Goal: Task Accomplishment & Management: Manage account settings

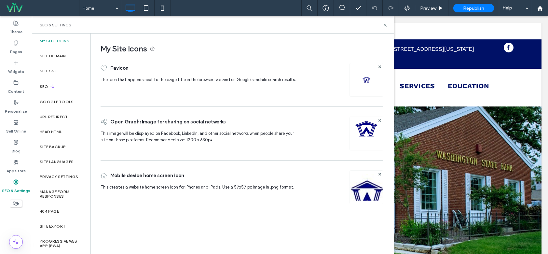
click at [373, 186] on img at bounding box center [366, 196] width 33 height 44
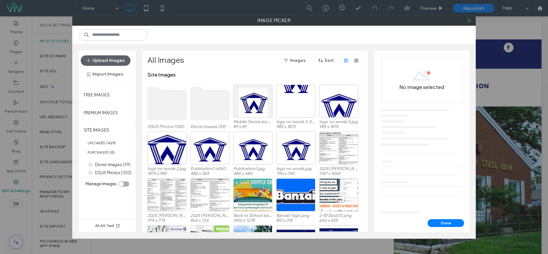
click at [468, 21] on icon at bounding box center [469, 20] width 5 height 5
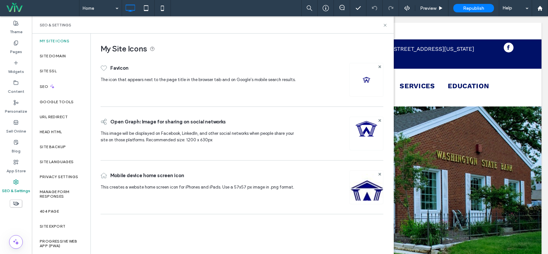
click at [365, 131] on img at bounding box center [366, 142] width 23 height 44
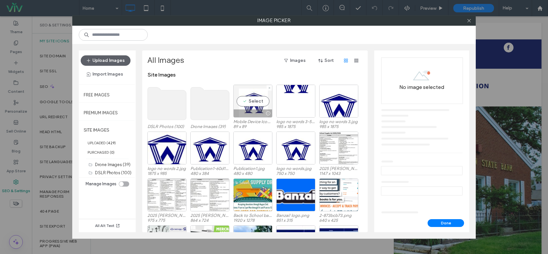
click at [241, 99] on div "Select" at bounding box center [252, 101] width 39 height 33
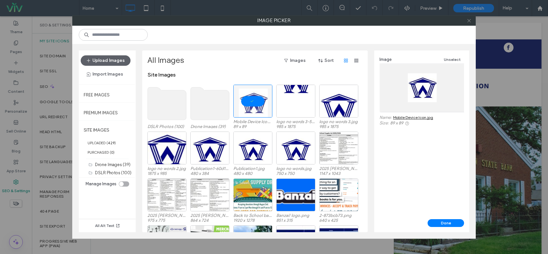
click at [468, 20] on icon at bounding box center [469, 20] width 5 height 5
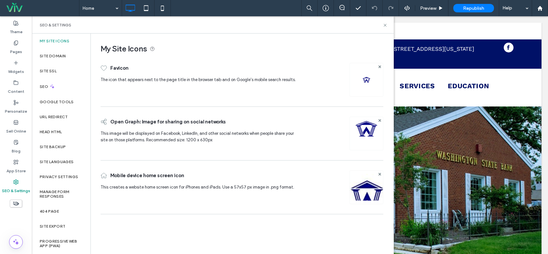
click at [364, 186] on img at bounding box center [366, 196] width 33 height 44
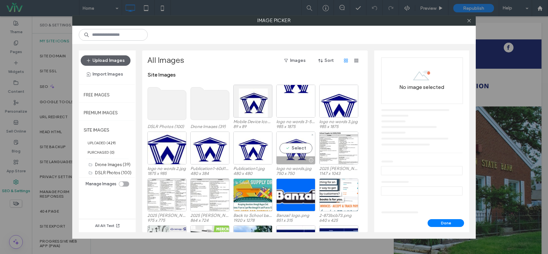
click at [300, 153] on div "Select" at bounding box center [295, 147] width 39 height 33
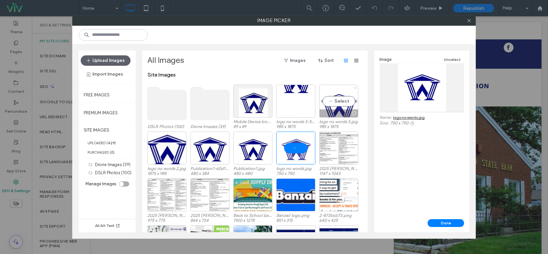
click at [336, 104] on div "Select" at bounding box center [338, 101] width 39 height 33
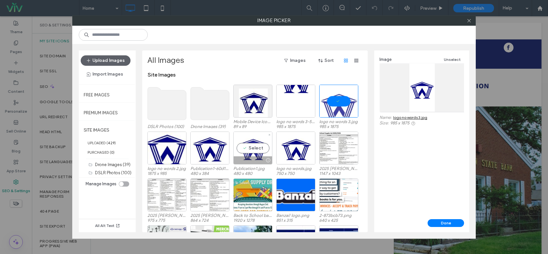
click at [245, 153] on div "Select" at bounding box center [252, 147] width 39 height 33
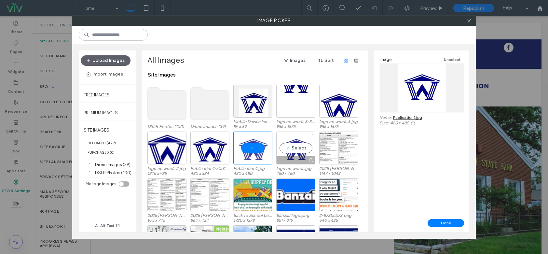
click at [294, 148] on div "Select" at bounding box center [295, 147] width 39 height 33
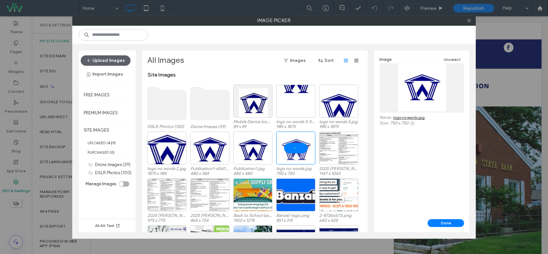
click at [408, 117] on link "logo no words.jpg" at bounding box center [409, 117] width 32 height 5
click at [468, 20] on icon at bounding box center [469, 20] width 5 height 5
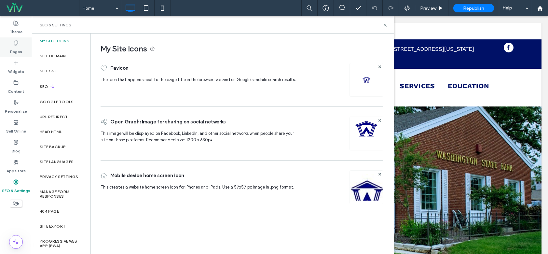
click at [8, 49] on div "Pages" at bounding box center [16, 47] width 32 height 20
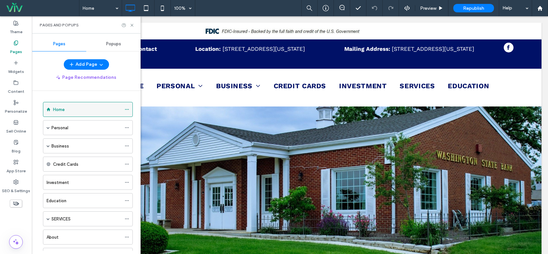
click at [126, 109] on icon at bounding box center [127, 109] width 5 height 5
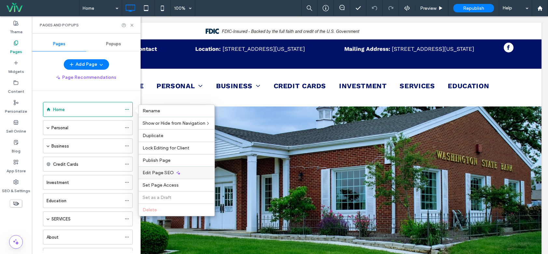
click at [179, 172] on icon at bounding box center [178, 172] width 5 height 5
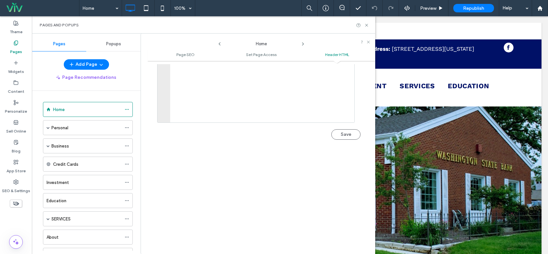
scroll to position [679, 0]
click at [14, 184] on icon at bounding box center [15, 181] width 5 height 5
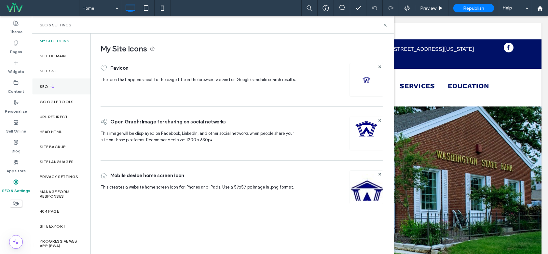
click at [50, 91] on div "SEO" at bounding box center [61, 86] width 59 height 16
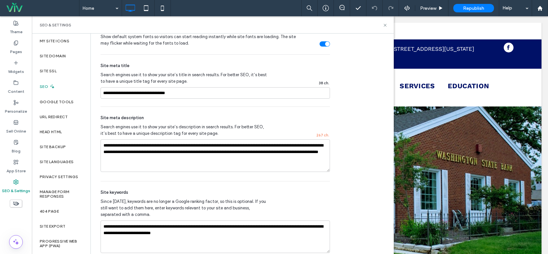
scroll to position [352, 0]
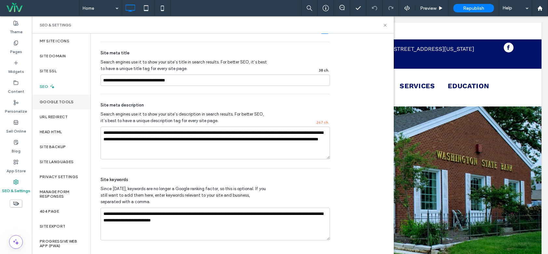
click at [75, 101] on div "Google Tools" at bounding box center [61, 101] width 59 height 15
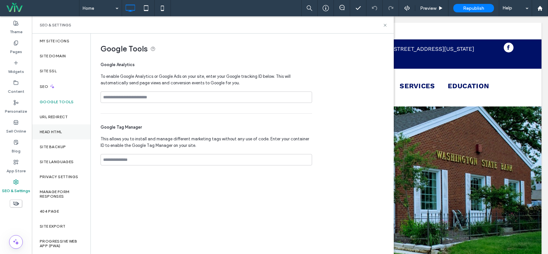
click at [68, 129] on div "Head HTML" at bounding box center [61, 131] width 59 height 15
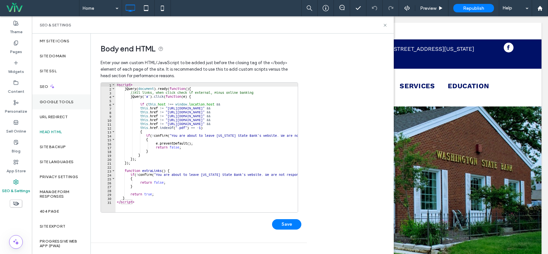
click at [68, 105] on div "Google Tools" at bounding box center [61, 101] width 59 height 15
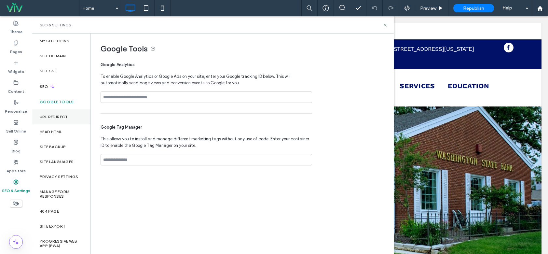
click at [66, 118] on label "URL Redirect" at bounding box center [54, 117] width 28 height 5
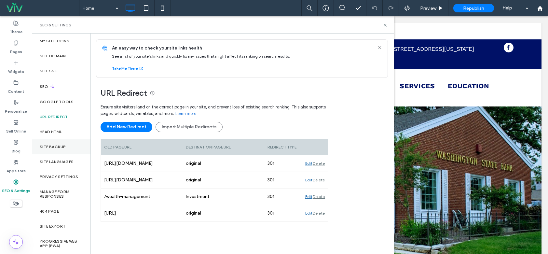
click at [55, 153] on div "Site Backup" at bounding box center [61, 146] width 59 height 15
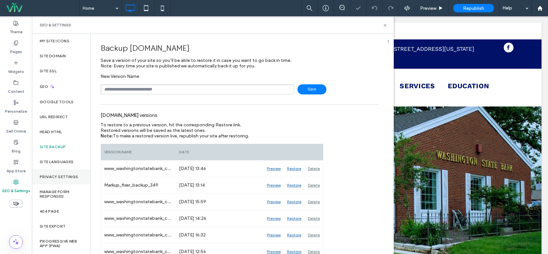
click at [56, 170] on div "Privacy Settings" at bounding box center [61, 176] width 59 height 15
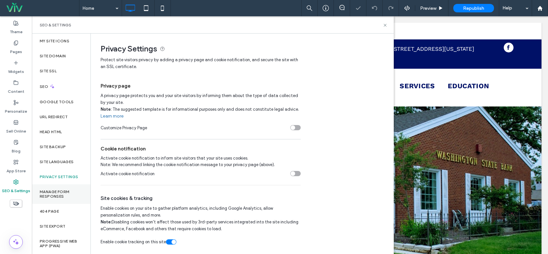
click at [61, 187] on div "Manage Form Responses" at bounding box center [61, 194] width 59 height 20
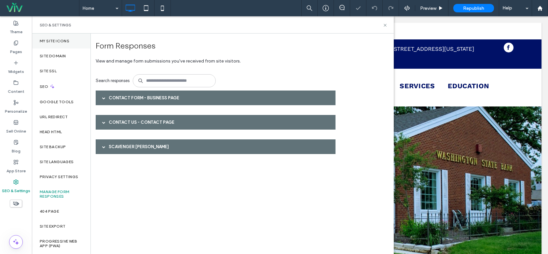
click at [57, 44] on div "My Site Icons" at bounding box center [61, 41] width 59 height 15
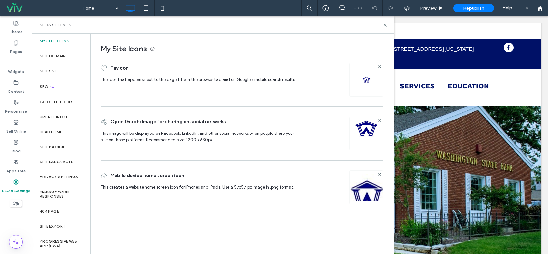
click at [369, 91] on div at bounding box center [366, 80] width 34 height 34
click at [386, 25] on icon at bounding box center [385, 25] width 5 height 5
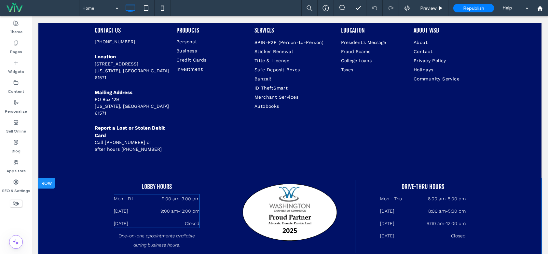
scroll to position [412, 0]
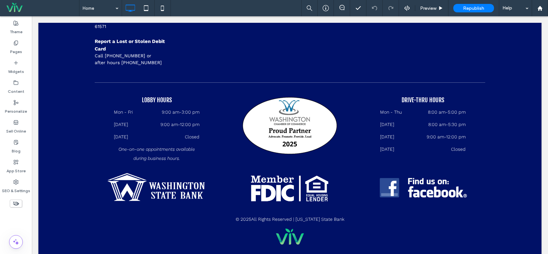
click at [28, 204] on div at bounding box center [16, 203] width 32 height 14
click at [20, 183] on div "SEO & Settings" at bounding box center [16, 186] width 32 height 20
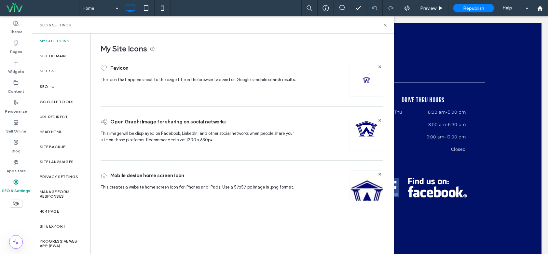
click at [363, 82] on img at bounding box center [366, 80] width 10 height 10
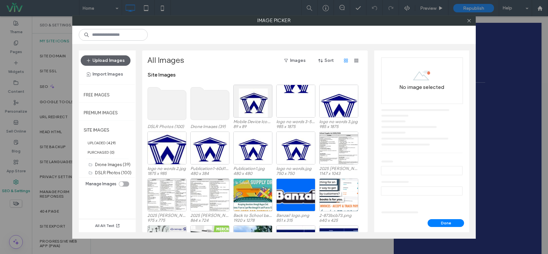
scroll to position [40, 0]
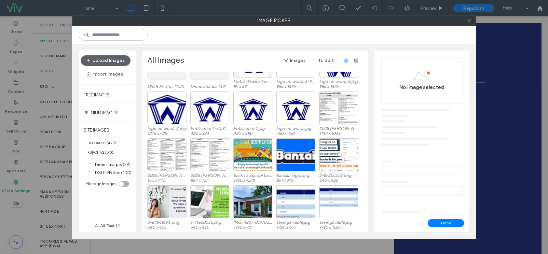
click at [467, 20] on icon at bounding box center [469, 20] width 5 height 5
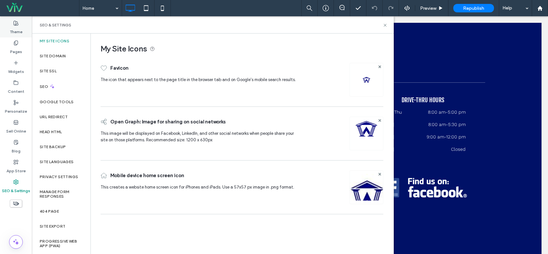
click at [14, 23] on icon at bounding box center [15, 22] width 5 height 5
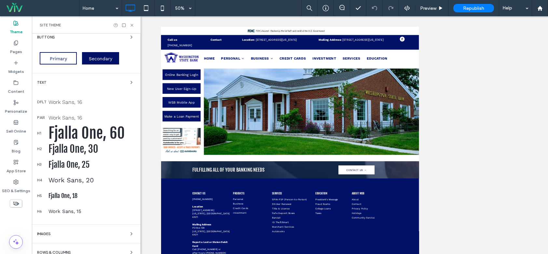
scroll to position [88, 0]
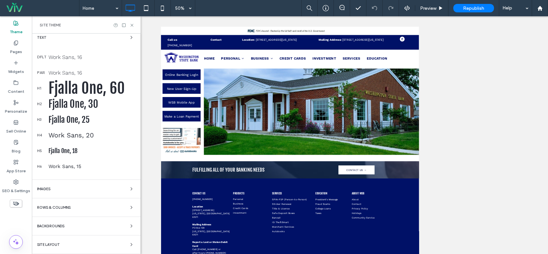
click at [91, 242] on div "Site Layout" at bounding box center [86, 244] width 98 height 8
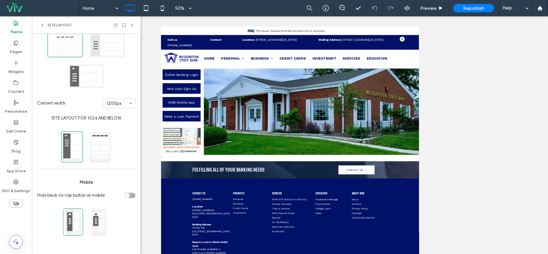
scroll to position [62, 0]
click at [43, 23] on icon at bounding box center [42, 24] width 5 height 5
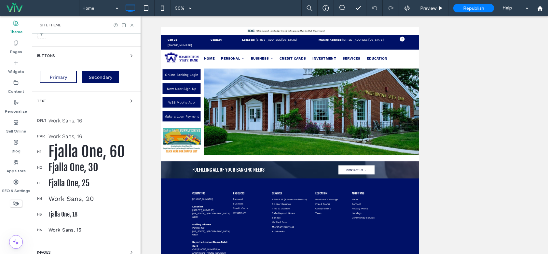
scroll to position [0, 0]
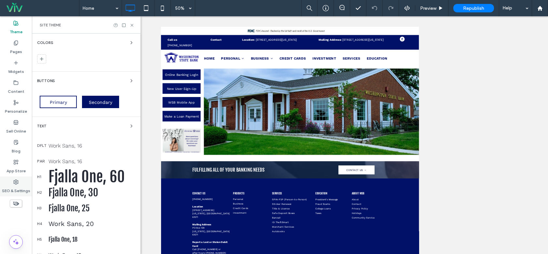
click at [16, 186] on label "SEO & Settings" at bounding box center [16, 188] width 28 height 9
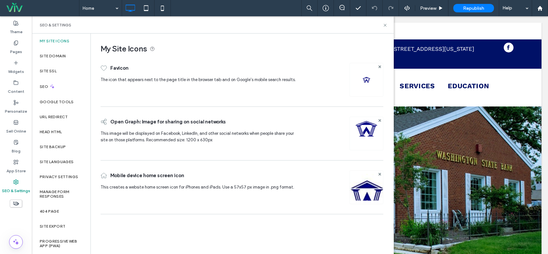
click at [358, 83] on div at bounding box center [366, 80] width 34 height 34
click at [367, 76] on img at bounding box center [366, 80] width 10 height 10
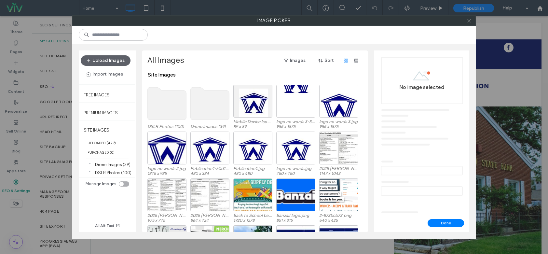
click at [467, 21] on icon at bounding box center [469, 20] width 5 height 5
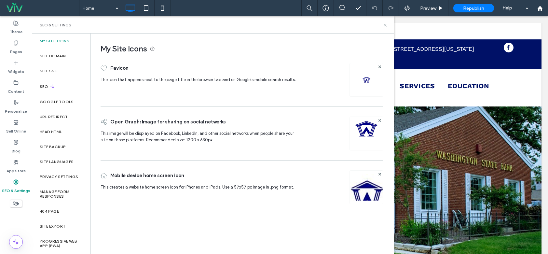
click at [386, 23] on icon at bounding box center [385, 25] width 5 height 5
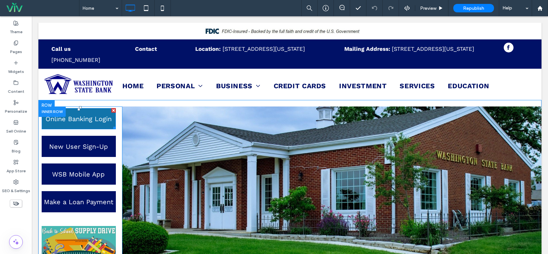
drag, startPoint x: 92, startPoint y: 109, endPoint x: 93, endPoint y: 106, distance: 3.9
click at [92, 110] on span "Online Banking Login" at bounding box center [79, 119] width 66 height 18
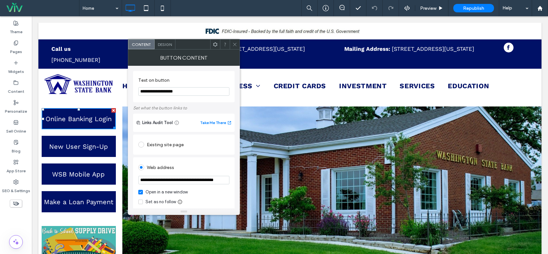
click at [158, 45] on span "Design" at bounding box center [165, 44] width 14 height 5
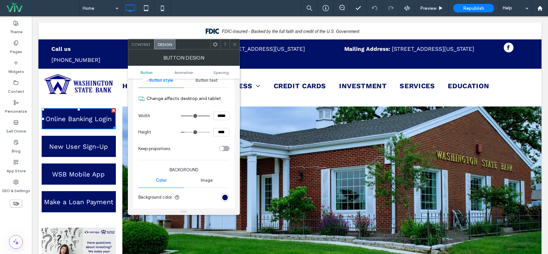
scroll to position [130, 0]
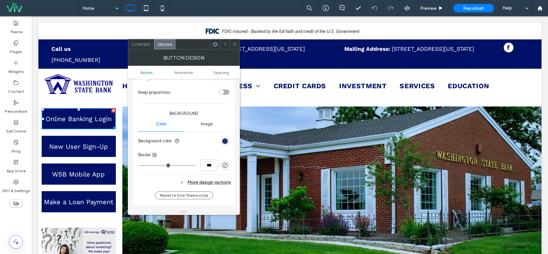
click at [226, 142] on div "rgb(0, 17, 103)" at bounding box center [225, 141] width 6 height 6
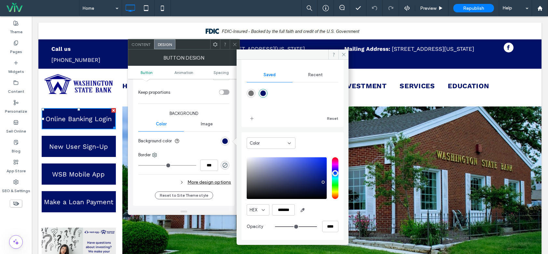
scroll to position [54, 0]
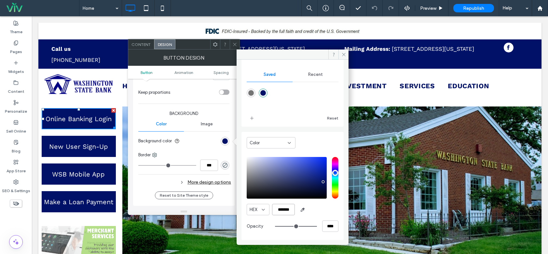
drag, startPoint x: 289, startPoint y: 210, endPoint x: 276, endPoint y: 207, distance: 13.6
click at [276, 207] on input "*******" at bounding box center [283, 209] width 23 height 11
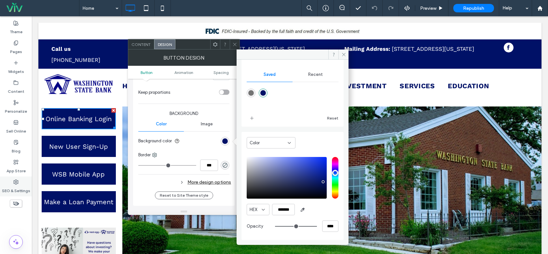
click at [23, 189] on label "SEO & Settings" at bounding box center [16, 188] width 28 height 9
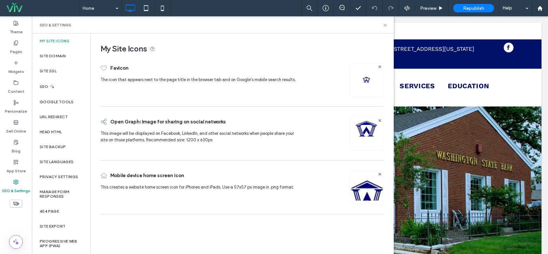
click at [351, 82] on div at bounding box center [366, 80] width 34 height 34
click at [358, 84] on div at bounding box center [366, 80] width 34 height 34
click at [366, 75] on img at bounding box center [366, 80] width 10 height 10
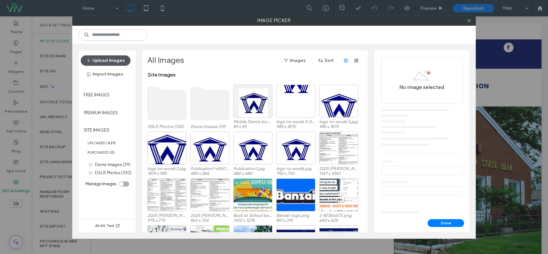
click at [113, 60] on button "Upload Images" at bounding box center [106, 60] width 50 height 10
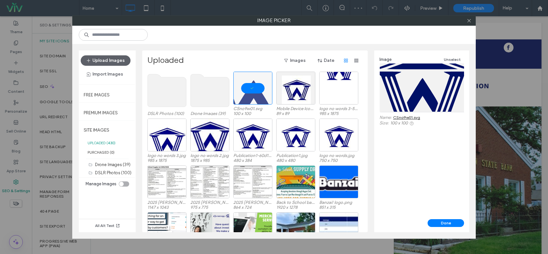
click at [406, 116] on link "CSno9w01.svg" at bounding box center [406, 117] width 27 height 5
click at [450, 220] on button "Done" at bounding box center [445, 223] width 36 height 8
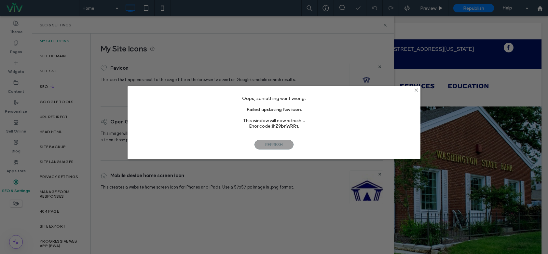
scroll to position [0, 0]
click at [280, 143] on span "Refresh" at bounding box center [273, 145] width 39 height 10
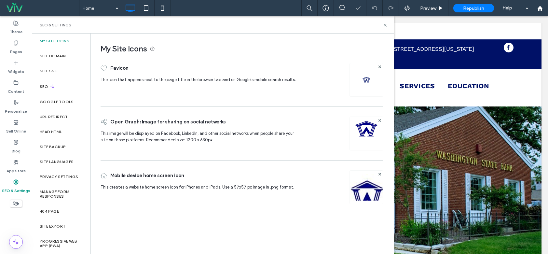
click at [367, 80] on img at bounding box center [366, 80] width 10 height 10
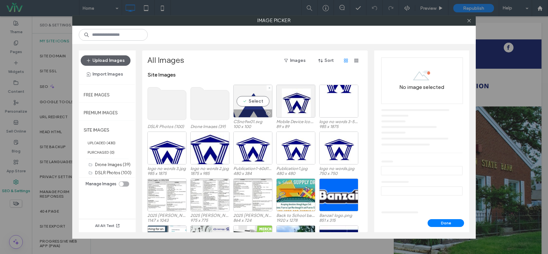
click at [264, 104] on div "Select" at bounding box center [252, 101] width 39 height 33
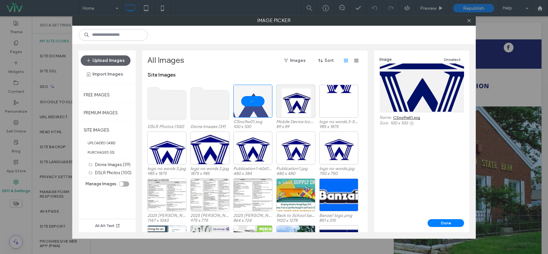
click at [408, 116] on link "CSno9w01.svg" at bounding box center [406, 117] width 27 height 5
click at [298, 110] on div at bounding box center [296, 113] width 38 height 8
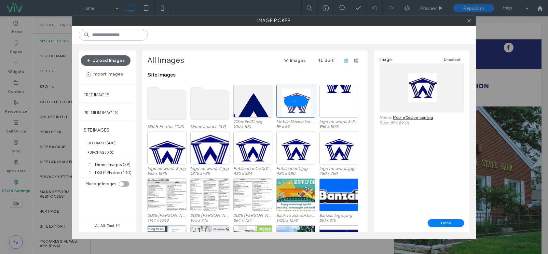
click at [405, 117] on link "Mobile Device Icon.jpg" at bounding box center [413, 117] width 40 height 5
drag, startPoint x: 257, startPoint y: 70, endPoint x: 250, endPoint y: 69, distance: 7.0
click at [256, 70] on div "All Images Images Sort" at bounding box center [254, 63] width 214 height 16
click at [422, 203] on div "Image Unselect Name: Mobile Device Icon.jpg Size: 89 x 89" at bounding box center [421, 134] width 95 height 169
click at [468, 21] on icon at bounding box center [469, 20] width 5 height 5
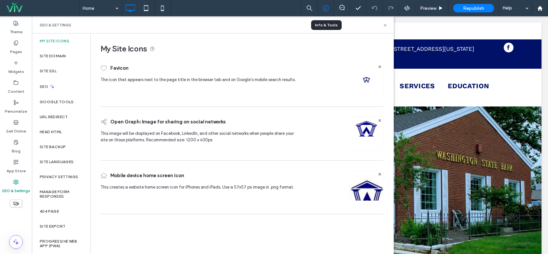
click at [324, 7] on icon at bounding box center [325, 8] width 7 height 7
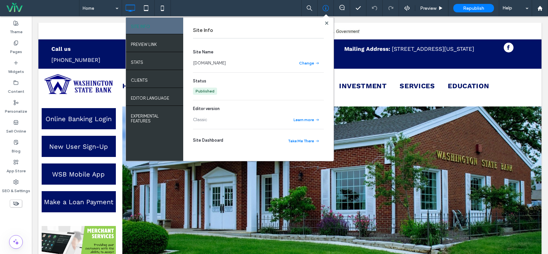
click at [226, 63] on link "www.washingtonstatebank.com" at bounding box center [209, 63] width 33 height 7
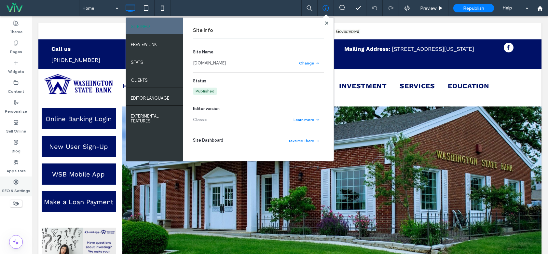
click at [18, 191] on label "SEO & Settings" at bounding box center [16, 188] width 28 height 9
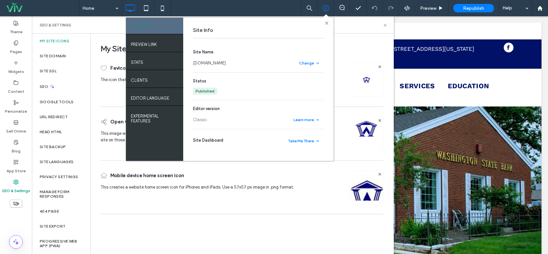
click at [325, 23] on icon at bounding box center [326, 22] width 3 height 3
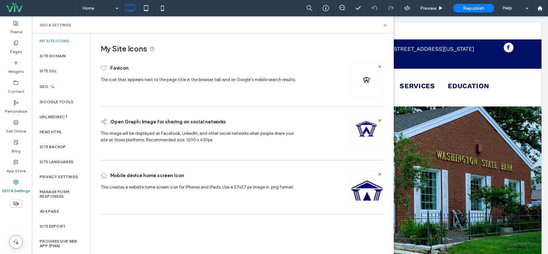
click at [368, 84] on img at bounding box center [366, 80] width 10 height 10
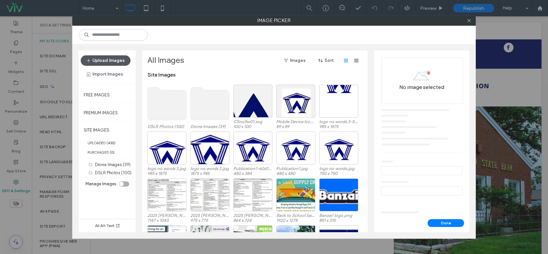
click at [123, 58] on button "Upload Images" at bounding box center [106, 60] width 50 height 10
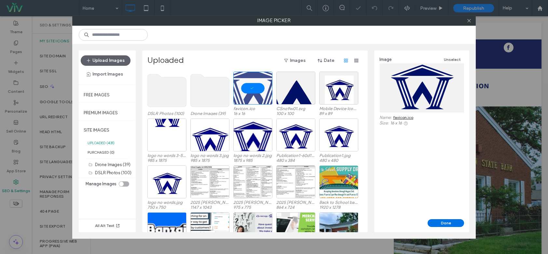
click at [449, 220] on button "Done" at bounding box center [445, 223] width 36 height 8
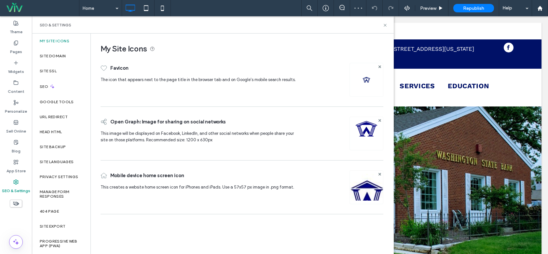
click at [317, 127] on div "Open Graph: Image for sharing on social networks This image will be displayed o…" at bounding box center [242, 133] width 283 height 40
click at [367, 86] on div at bounding box center [366, 80] width 34 height 34
click at [371, 81] on img at bounding box center [366, 80] width 10 height 10
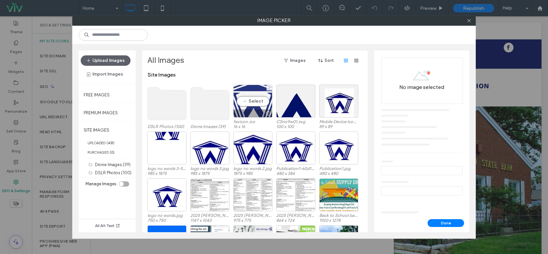
click at [254, 106] on div "Select" at bounding box center [252, 101] width 39 height 33
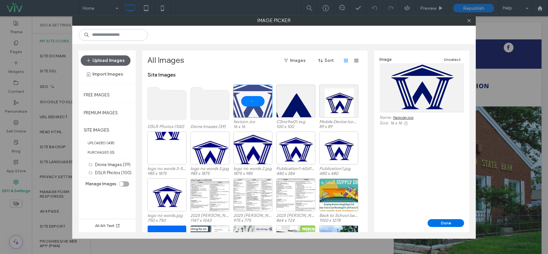
click at [442, 220] on button "Done" at bounding box center [445, 223] width 36 height 8
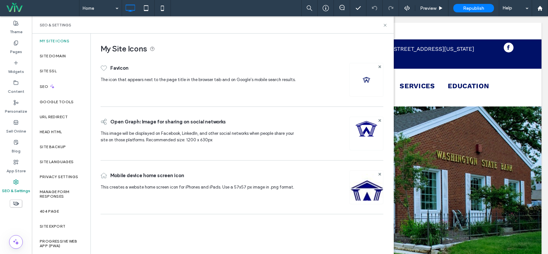
click at [369, 189] on img at bounding box center [366, 196] width 33 height 44
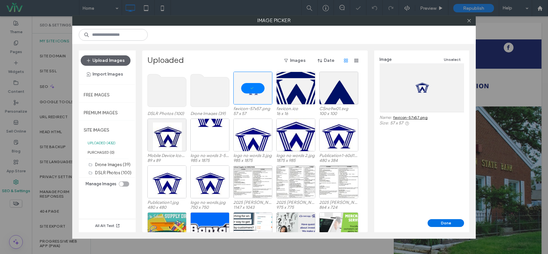
click at [443, 223] on button "Done" at bounding box center [445, 223] width 36 height 8
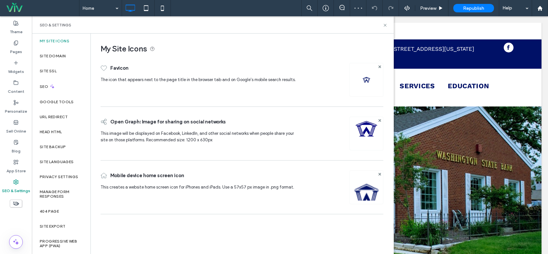
click at [365, 194] on img at bounding box center [366, 196] width 33 height 44
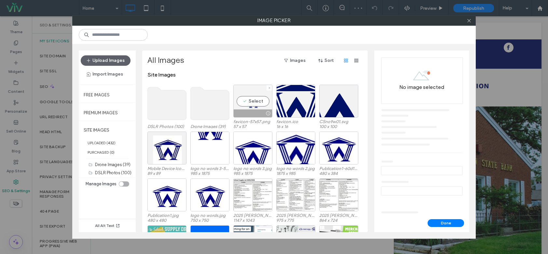
click at [252, 98] on div "Select" at bounding box center [252, 101] width 39 height 33
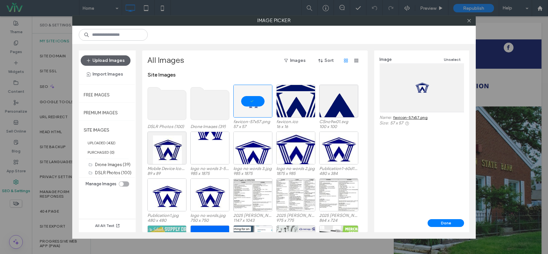
click at [420, 117] on link "favicon-57x57.png" at bounding box center [410, 117] width 34 height 5
drag, startPoint x: 445, startPoint y: 221, endPoint x: 413, endPoint y: 204, distance: 36.1
click at [445, 221] on button "Done" at bounding box center [445, 223] width 36 height 8
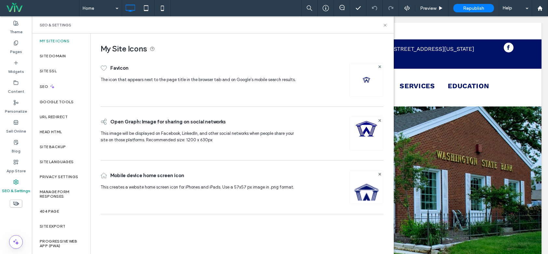
click at [362, 136] on img at bounding box center [366, 142] width 23 height 44
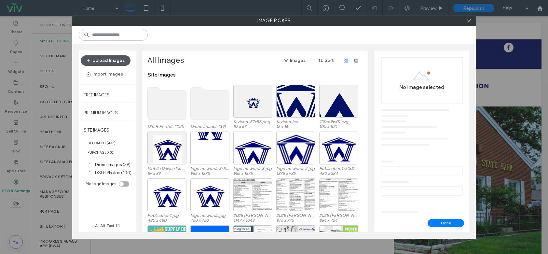
click at [116, 56] on button "Upload Images" at bounding box center [106, 60] width 50 height 10
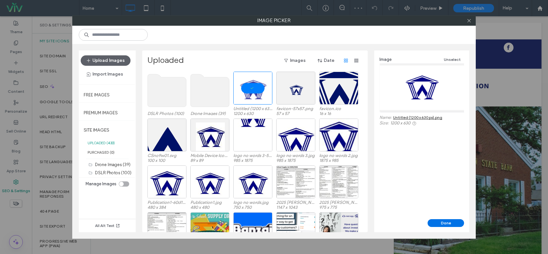
click at [434, 220] on button "Done" at bounding box center [445, 223] width 36 height 8
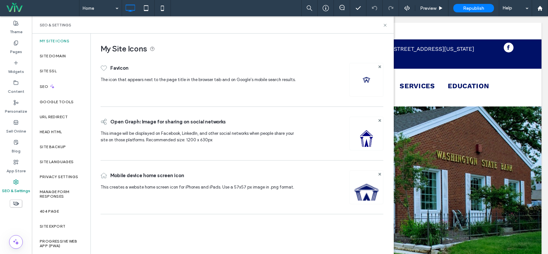
click at [360, 138] on img at bounding box center [366, 142] width 33 height 44
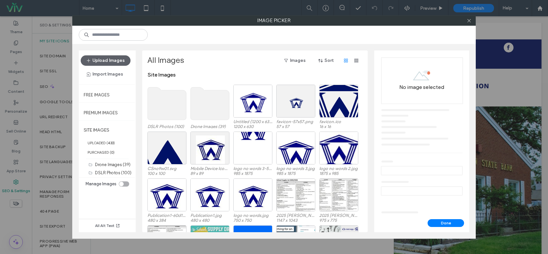
click at [250, 64] on div "All Images Images Sort" at bounding box center [254, 60] width 214 height 10
click at [470, 21] on icon at bounding box center [469, 20] width 5 height 5
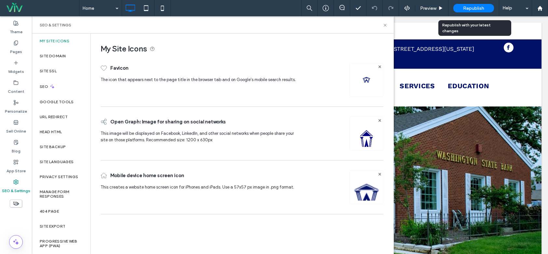
click at [469, 9] on span "Republish" at bounding box center [473, 9] width 21 height 6
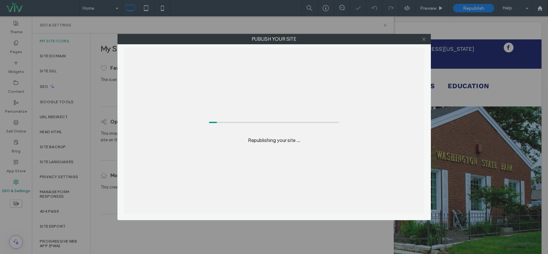
click at [423, 40] on use at bounding box center [423, 38] width 3 height 3
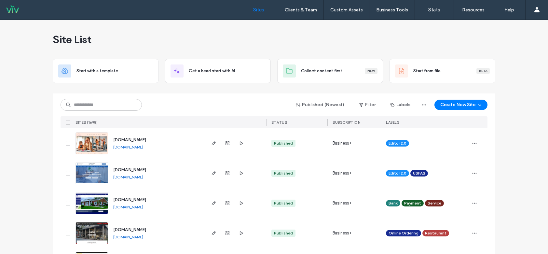
click at [97, 105] on input at bounding box center [101, 105] width 81 height 12
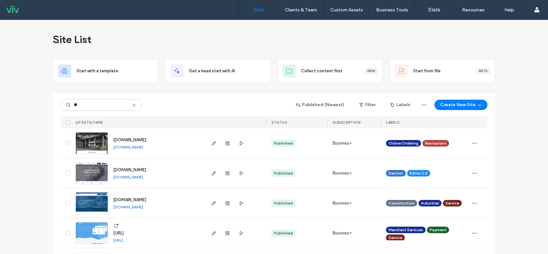
type input "**"
click at [88, 142] on img at bounding box center [92, 154] width 32 height 44
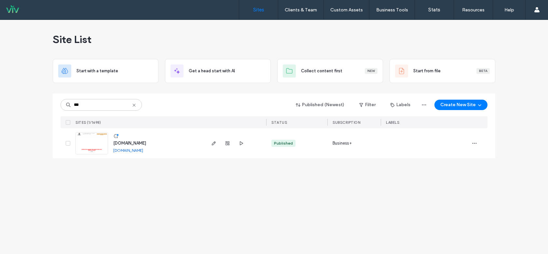
type input "***"
click at [95, 150] on img at bounding box center [92, 154] width 32 height 44
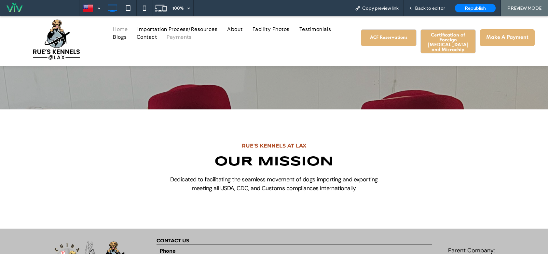
scroll to position [748, 0]
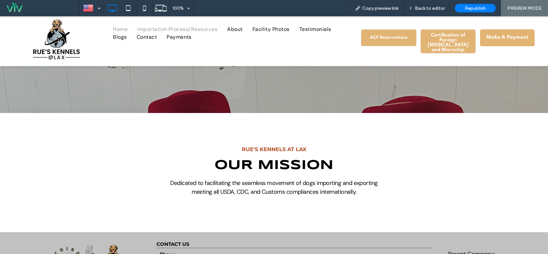
click at [182, 30] on span "Importation Process/Resources" at bounding box center [177, 29] width 80 height 8
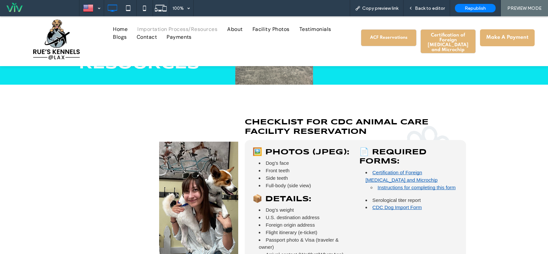
scroll to position [33, 0]
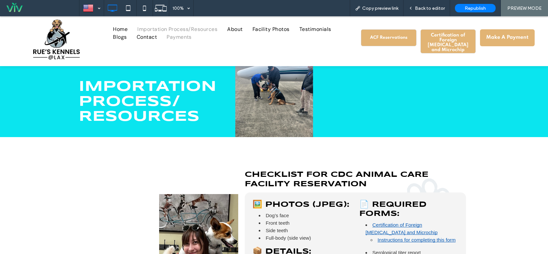
click at [179, 34] on span "Payments" at bounding box center [179, 37] width 25 height 8
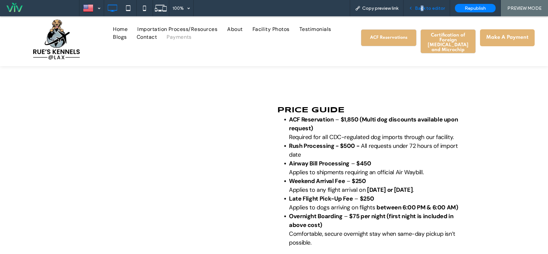
click at [423, 7] on span "Back to editor" at bounding box center [430, 9] width 30 height 6
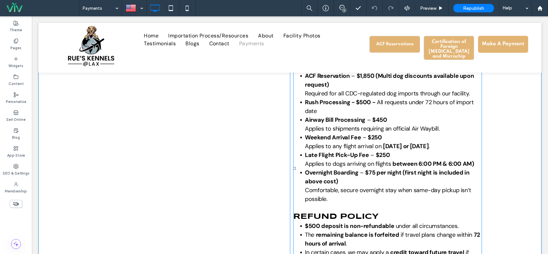
scroll to position [65, 0]
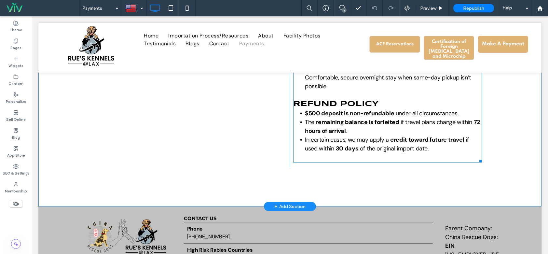
click at [411, 147] on span "of the original import date." at bounding box center [394, 148] width 69 height 8
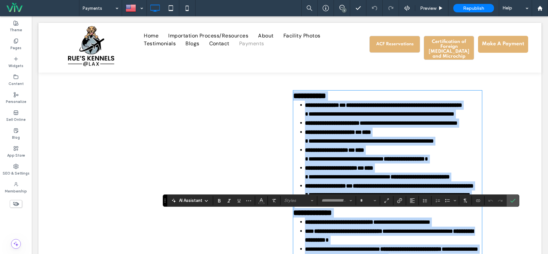
scroll to position [18, 0]
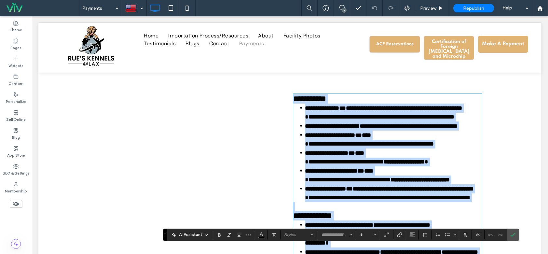
click at [407, 130] on li "**********" at bounding box center [393, 125] width 177 height 9
type input "*******"
type input "**"
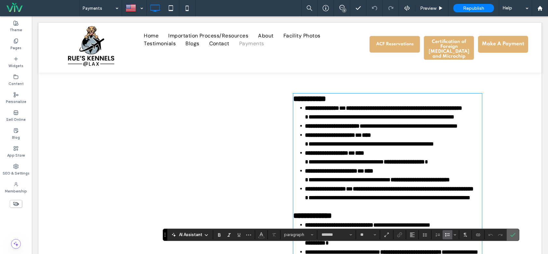
drag, startPoint x: 511, startPoint y: 233, endPoint x: 388, endPoint y: 152, distance: 147.3
click at [511, 233] on icon "Confirm" at bounding box center [512, 234] width 5 height 5
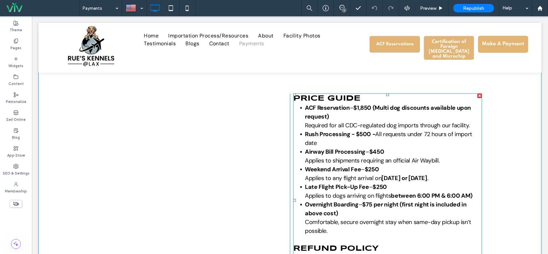
click at [379, 142] on li "Rush Processing - $500 - All requests under 72 hours of import date" at bounding box center [393, 139] width 177 height 18
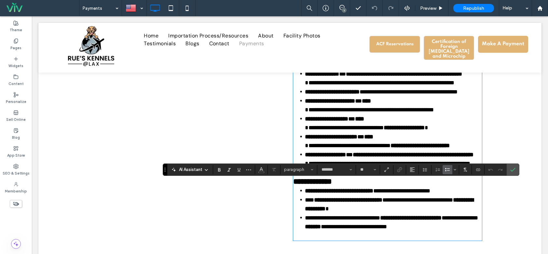
scroll to position [0, 0]
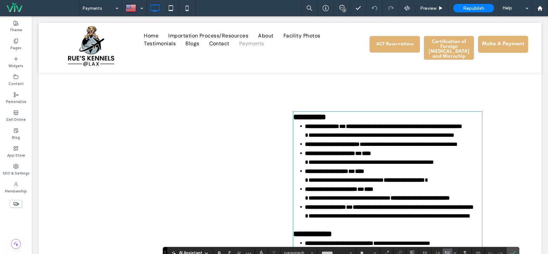
click at [385, 138] on li "**********" at bounding box center [393, 131] width 177 height 18
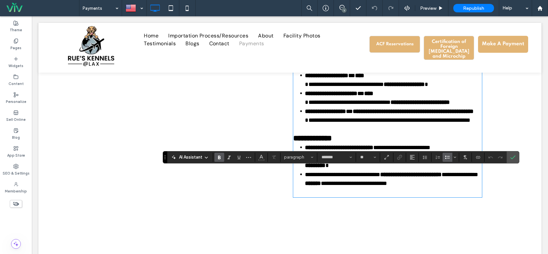
scroll to position [98, 0]
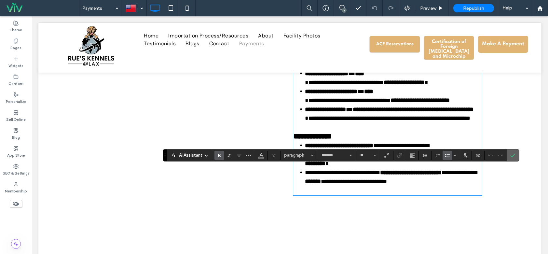
click at [510, 154] on icon "Confirm" at bounding box center [512, 155] width 5 height 5
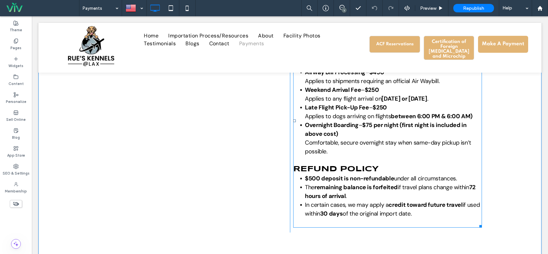
click at [419, 118] on strong "between 6:00 PM & 6:00 AM)" at bounding box center [432, 116] width 82 height 8
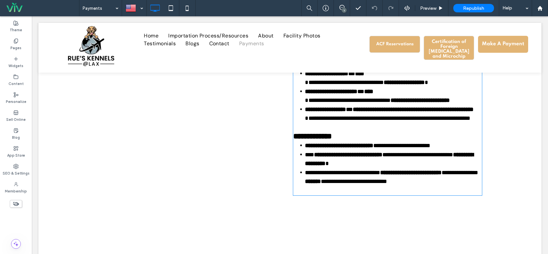
scroll to position [83, 0]
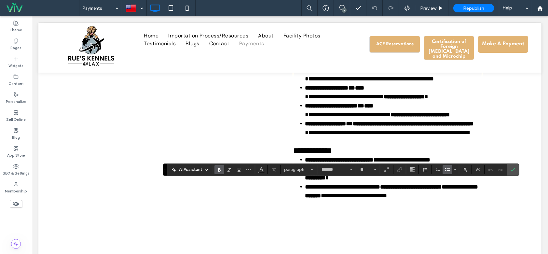
click at [418, 117] on strong "**********" at bounding box center [419, 115] width 59 height 6
click at [510, 169] on icon "Confirm" at bounding box center [512, 169] width 5 height 5
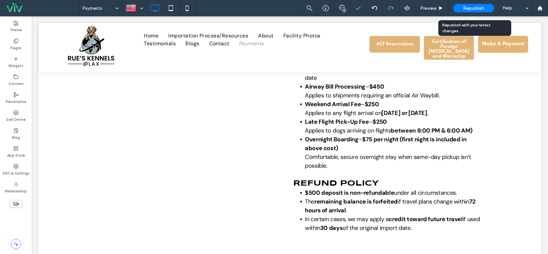
click at [461, 4] on div "Republish" at bounding box center [473, 8] width 41 height 8
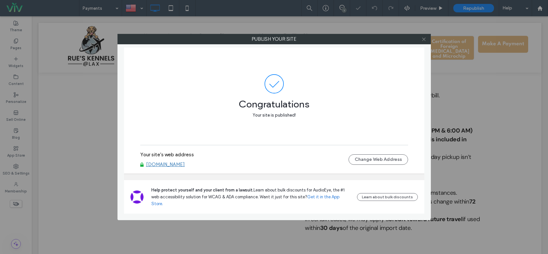
click at [425, 40] on icon at bounding box center [423, 39] width 5 height 5
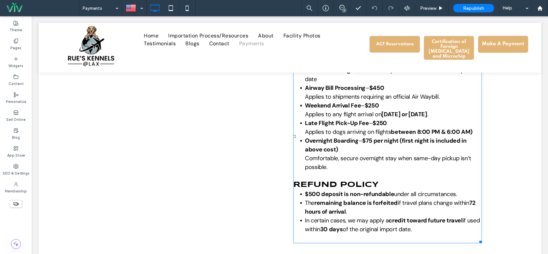
scroll to position [130, 0]
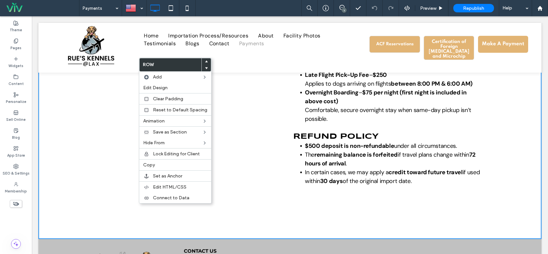
click at [266, 211] on div "Click To Paste Price Guide ACF Reservation – $1,850 (Multi dog discounts availa…" at bounding box center [289, 90] width 503 height 296
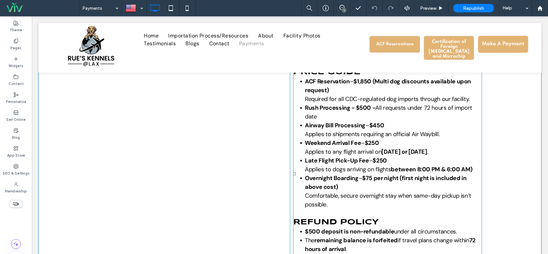
scroll to position [98, 0]
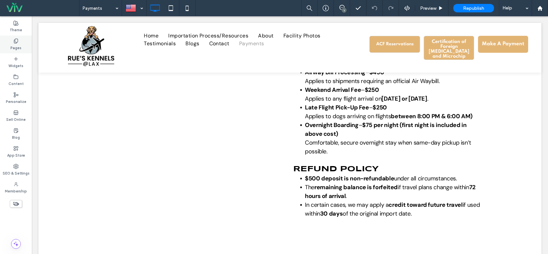
click at [15, 47] on label "Pages" at bounding box center [15, 47] width 11 height 7
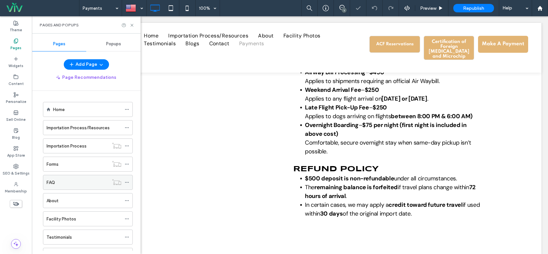
scroll to position [261, 0]
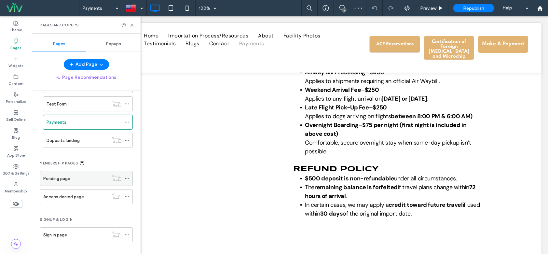
click at [88, 178] on div "Pending page" at bounding box center [75, 178] width 65 height 7
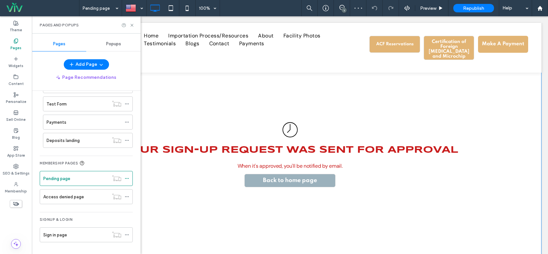
scroll to position [46, 0]
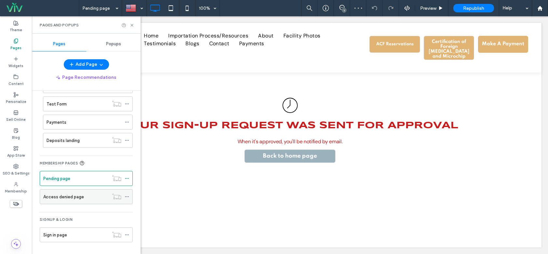
click at [81, 201] on div "Access denied page" at bounding box center [75, 196] width 65 height 14
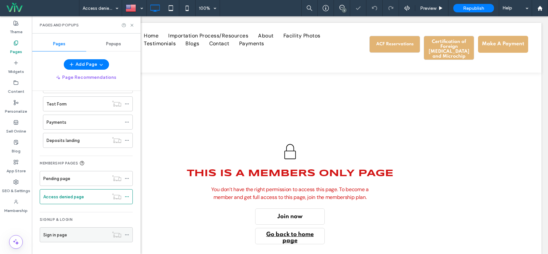
click at [74, 233] on div "Sign in page" at bounding box center [75, 234] width 65 height 7
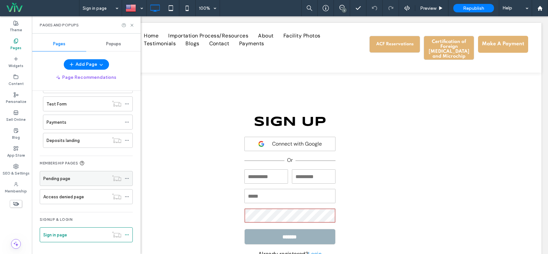
click at [81, 181] on div "Pending page" at bounding box center [75, 178] width 65 height 7
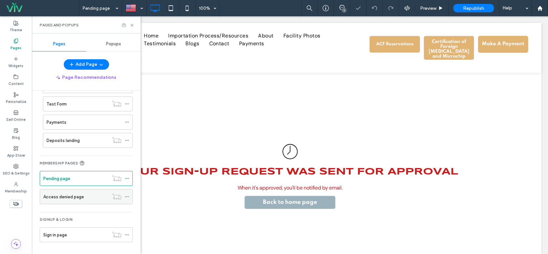
click at [73, 199] on label "Access denied page" at bounding box center [63, 196] width 41 height 11
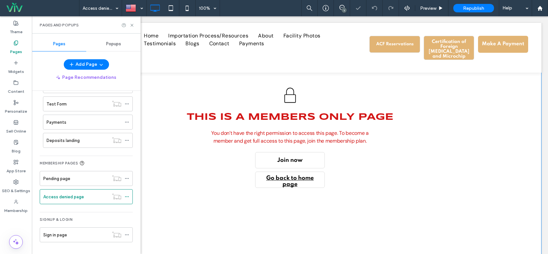
scroll to position [33, 0]
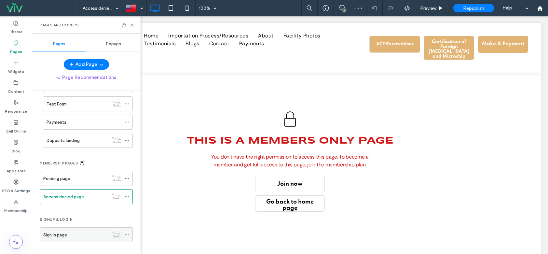
click at [66, 238] on div "Sign in page" at bounding box center [75, 234] width 65 height 14
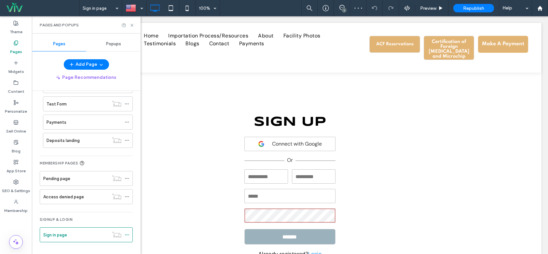
scroll to position [0, 0]
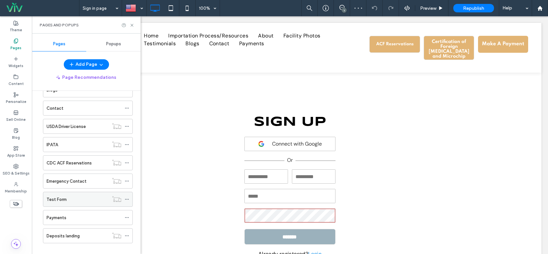
scroll to position [163, 0]
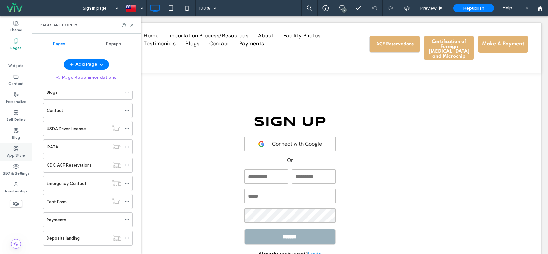
click at [15, 151] on icon at bounding box center [15, 148] width 5 height 5
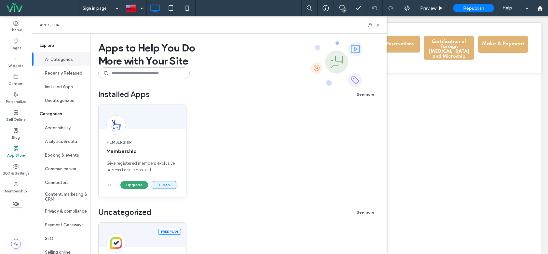
click at [160, 186] on button "Open" at bounding box center [165, 185] width 28 height 8
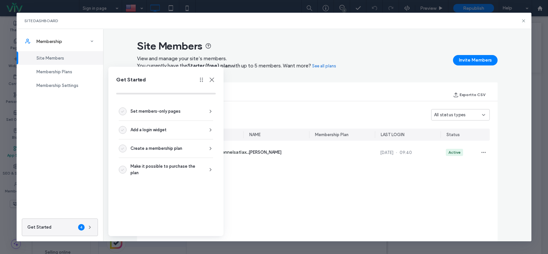
click at [293, 195] on div "EMAIL NAME Membership Plan LAST LOGIN Status PL patty@rueskennelsatlax... Patty…" at bounding box center [317, 182] width 345 height 106
click at [211, 79] on use at bounding box center [212, 79] width 5 height 5
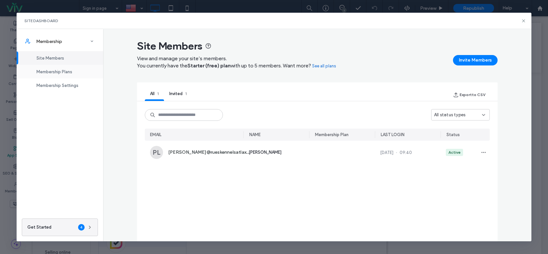
click at [67, 74] on span "Membership Plans" at bounding box center [54, 71] width 36 height 5
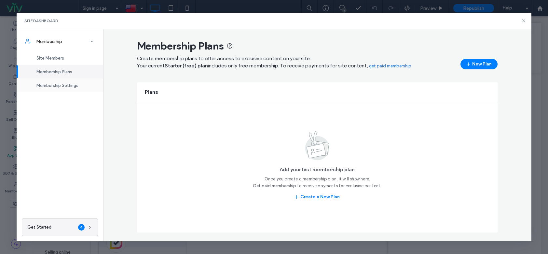
click at [73, 82] on div "Membership Settings" at bounding box center [60, 85] width 87 height 14
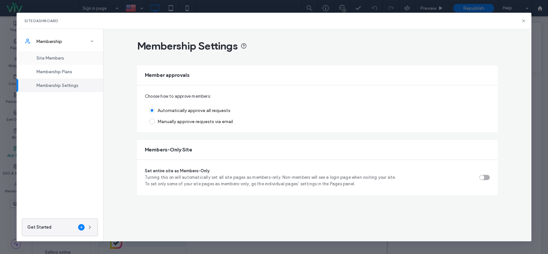
click at [72, 57] on div "Site Members" at bounding box center [60, 58] width 87 height 14
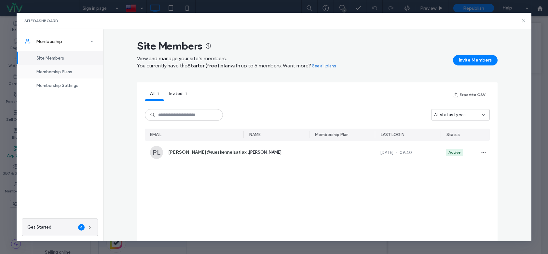
click at [57, 70] on span "Membership Plans" at bounding box center [54, 71] width 36 height 5
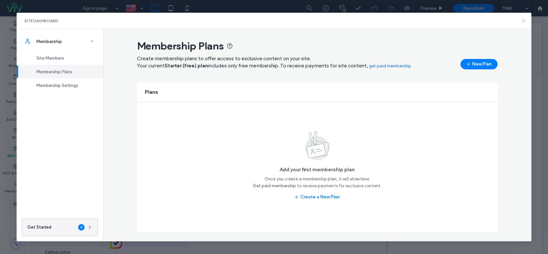
click at [524, 19] on icon at bounding box center [523, 20] width 5 height 5
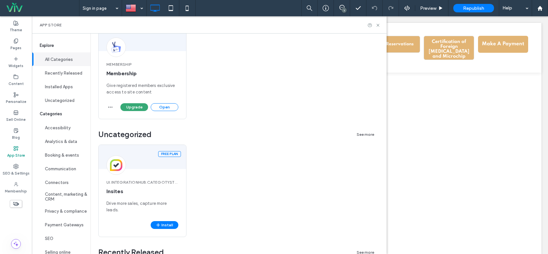
scroll to position [98, 0]
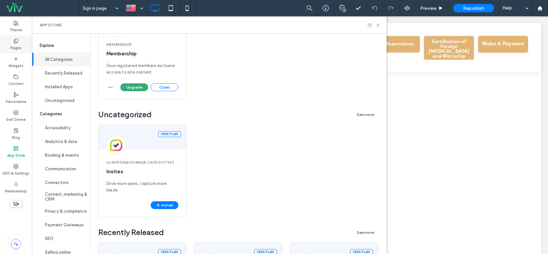
click at [17, 40] on icon at bounding box center [15, 40] width 5 height 5
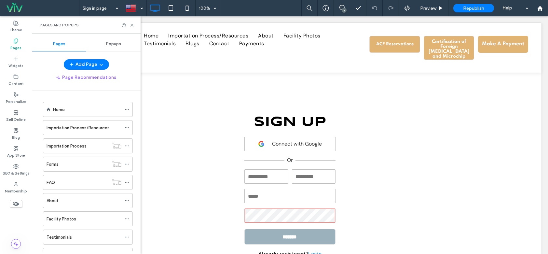
click at [87, 69] on button "Add Page" at bounding box center [86, 64] width 45 height 10
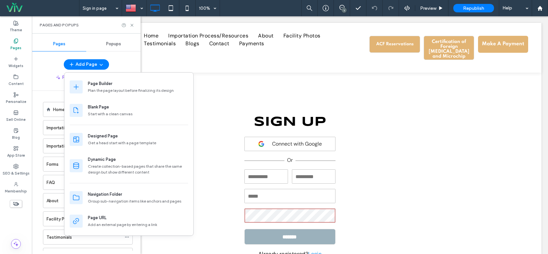
click at [42, 94] on div "Home Importation Process/Resources Importation Process Forms FAQ About Facility…" at bounding box center [90, 171] width 101 height 160
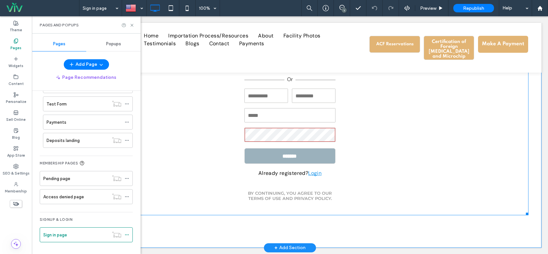
scroll to position [81, 0]
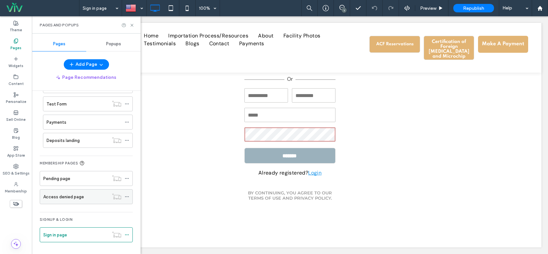
click at [77, 192] on div "Access denied page" at bounding box center [75, 196] width 65 height 14
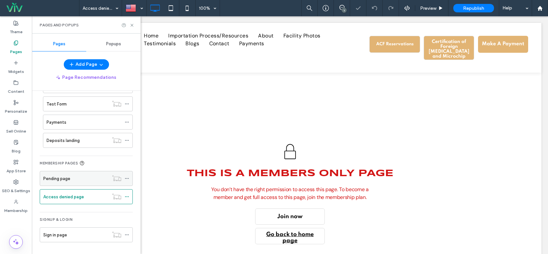
click at [79, 177] on div "Pending page" at bounding box center [75, 178] width 65 height 7
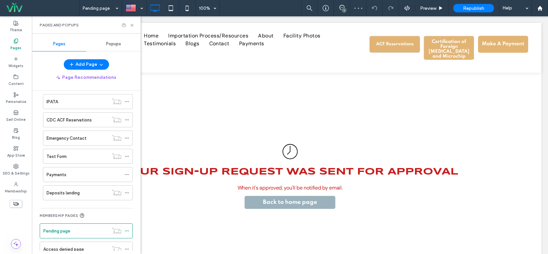
scroll to position [261, 0]
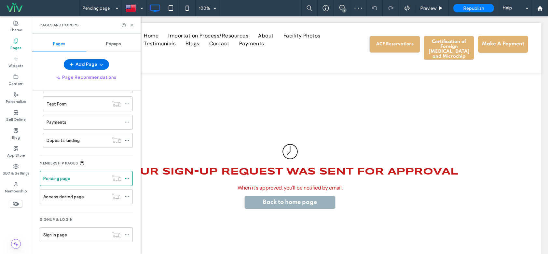
click at [99, 66] on icon "button" at bounding box center [101, 64] width 5 height 5
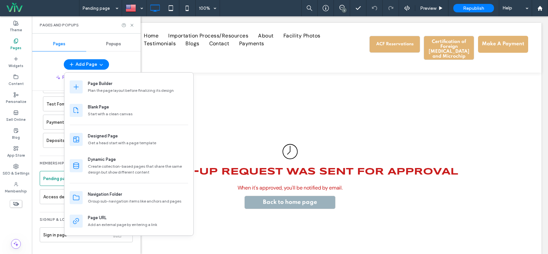
click at [120, 56] on div "Pages Popups Add Page Page Recommendations Home Importation Process/Resources I…" at bounding box center [86, 144] width 109 height 214
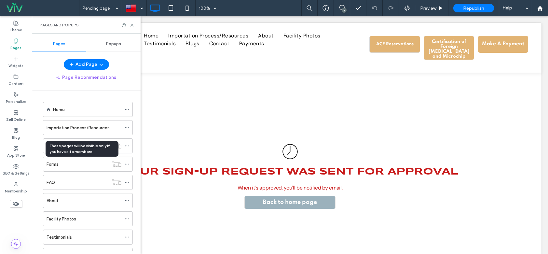
scroll to position [261, 0]
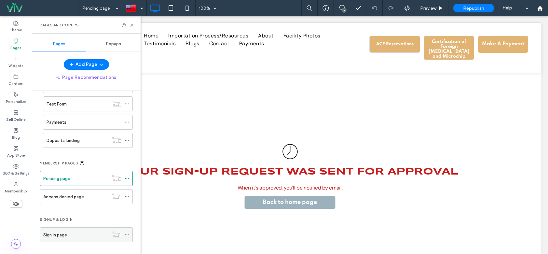
click at [96, 233] on div "Sign in page" at bounding box center [75, 234] width 65 height 7
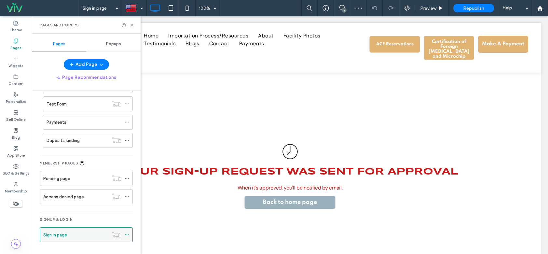
click at [128, 234] on icon at bounding box center [127, 234] width 5 height 5
click at [85, 190] on div "Access denied page" at bounding box center [75, 196] width 65 height 14
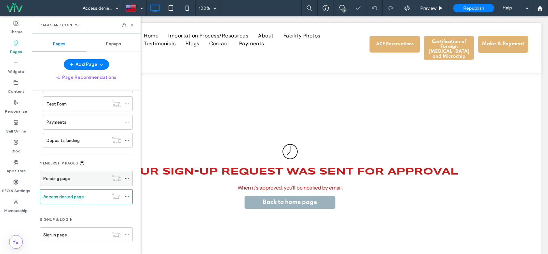
click at [80, 174] on div "Pending page" at bounding box center [75, 178] width 65 height 14
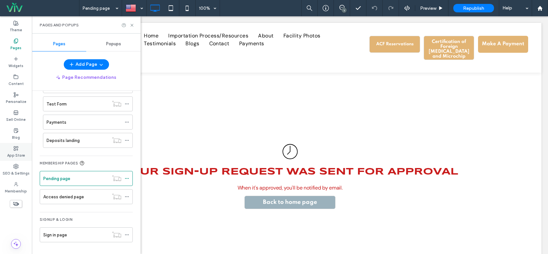
click at [22, 158] on div "App Store" at bounding box center [16, 152] width 32 height 18
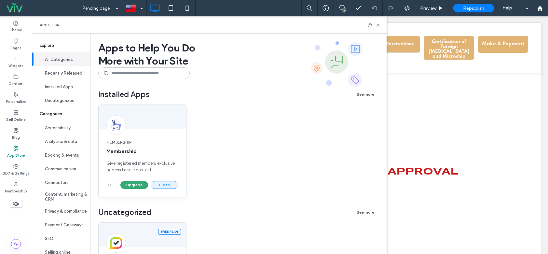
click at [165, 186] on button "Open" at bounding box center [165, 185] width 28 height 8
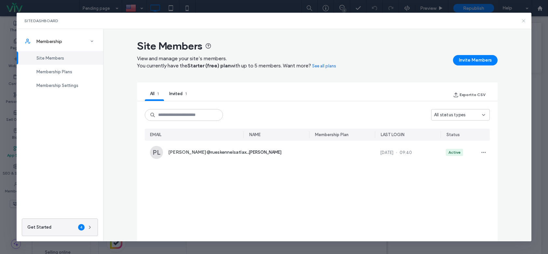
click at [524, 22] on icon at bounding box center [523, 20] width 5 height 5
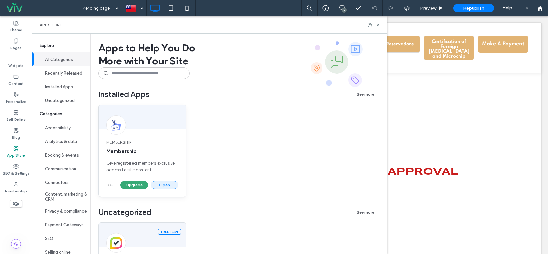
click at [165, 186] on button "Open" at bounding box center [165, 185] width 28 height 8
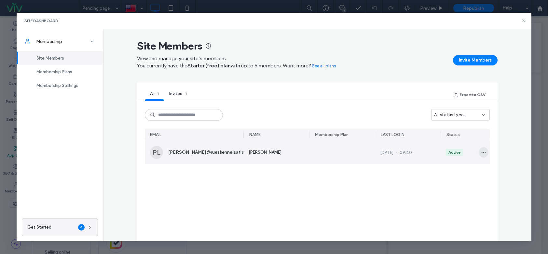
click at [481, 154] on icon "button" at bounding box center [483, 152] width 5 height 5
click at [257, 155] on span "[PERSON_NAME]" at bounding box center [265, 152] width 33 height 7
click at [484, 152] on span "button" at bounding box center [484, 152] width 10 height 10
click at [219, 147] on div "PL patty@rueskennelsatlax..." at bounding box center [196, 152] width 93 height 23
click at [188, 152] on span "[PERSON_NAME]@rueskennelsatlax..." at bounding box center [209, 152] width 82 height 7
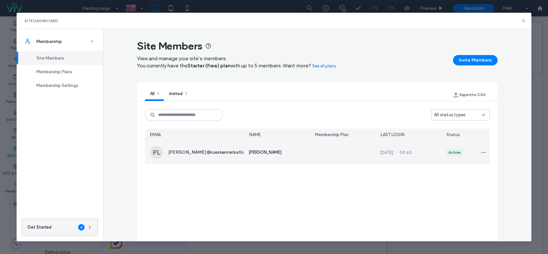
click at [159, 154] on div "PL" at bounding box center [156, 152] width 13 height 13
click at [150, 145] on div "PL patty@rueskennelsatlax..." at bounding box center [196, 152] width 93 height 23
click at [153, 152] on div "PL" at bounding box center [156, 152] width 13 height 13
drag, startPoint x: 231, startPoint y: 151, endPoint x: 267, endPoint y: 147, distance: 36.6
click at [256, 149] on section "PL patty@rueskennelsatlax... [PERSON_NAME] [DATE] 09:40 Active" at bounding box center [317, 152] width 345 height 23
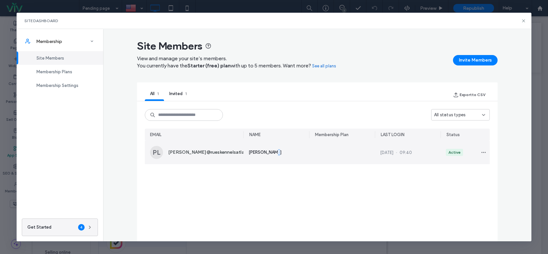
click at [285, 147] on div "[PERSON_NAME]" at bounding box center [279, 152] width 61 height 23
drag, startPoint x: 301, startPoint y: 149, endPoint x: 305, endPoint y: 149, distance: 4.2
click at [302, 149] on div "[PERSON_NAME]" at bounding box center [279, 152] width 61 height 23
click at [305, 149] on div "[PERSON_NAME]" at bounding box center [279, 152] width 61 height 23
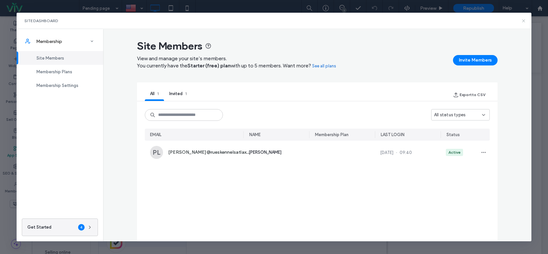
click at [522, 20] on icon at bounding box center [523, 20] width 5 height 5
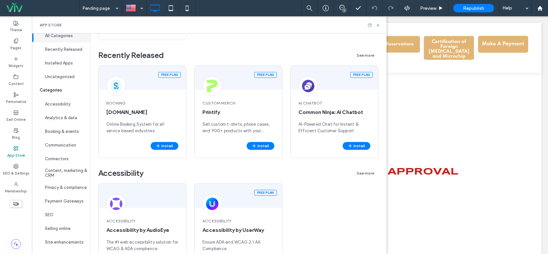
scroll to position [358, 0]
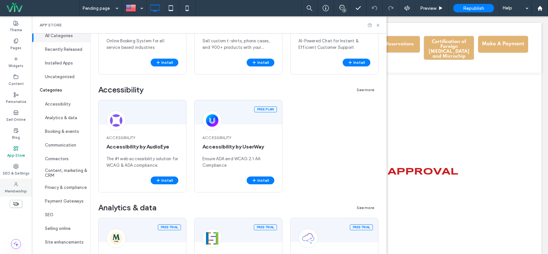
click at [28, 191] on div "Membership" at bounding box center [16, 188] width 32 height 18
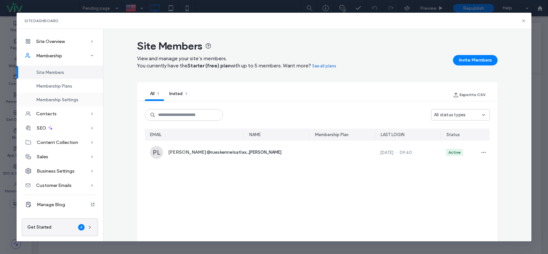
click at [70, 105] on div "Membership Settings" at bounding box center [60, 100] width 87 height 14
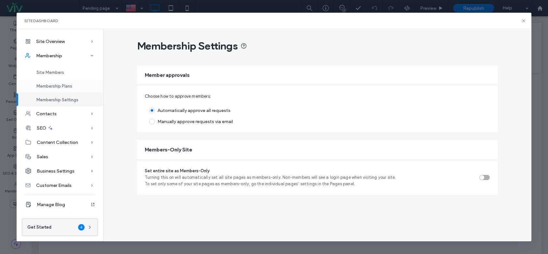
click at [57, 84] on span "Membership Plans" at bounding box center [54, 86] width 36 height 5
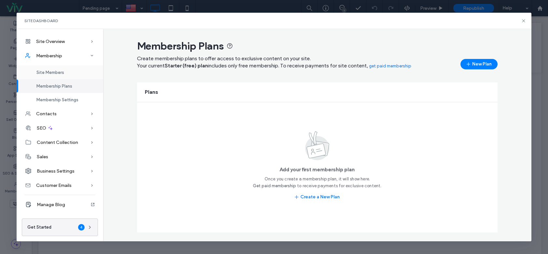
click at [57, 73] on span "Site Members" at bounding box center [50, 72] width 28 height 5
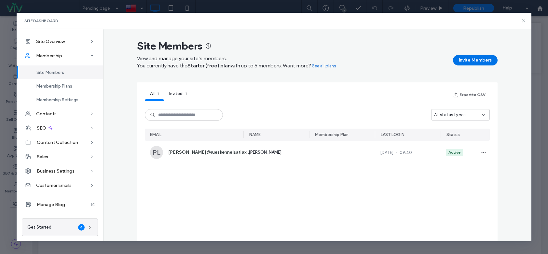
click at [470, 61] on button "Invite Members" at bounding box center [475, 60] width 45 height 10
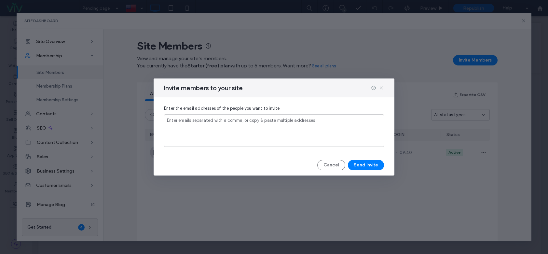
click at [381, 88] on icon at bounding box center [381, 87] width 5 height 5
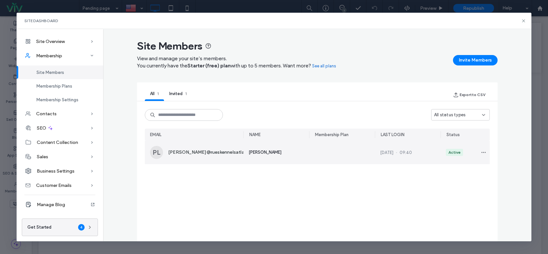
click at [337, 149] on div at bounding box center [342, 152] width 66 height 23
click at [475, 152] on div at bounding box center [481, 152] width 16 height 23
click at [479, 152] on span "button" at bounding box center [484, 152] width 10 height 10
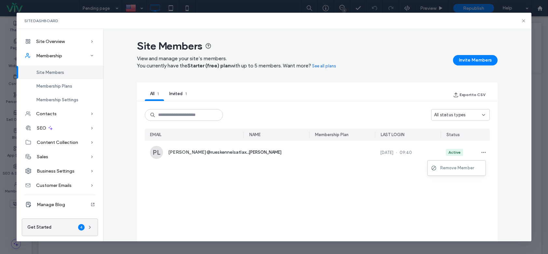
drag, startPoint x: 496, startPoint y: 109, endPoint x: 494, endPoint y: 106, distance: 3.5
click at [496, 108] on div "Site Members View and manage your site’s members. You currently have the Starte…" at bounding box center [317, 140] width 376 height 203
click at [525, 22] on icon at bounding box center [523, 20] width 5 height 5
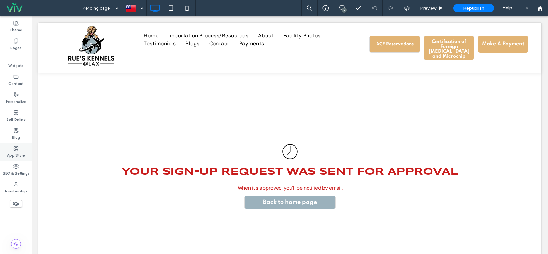
click at [17, 153] on label "App Store" at bounding box center [16, 154] width 18 height 7
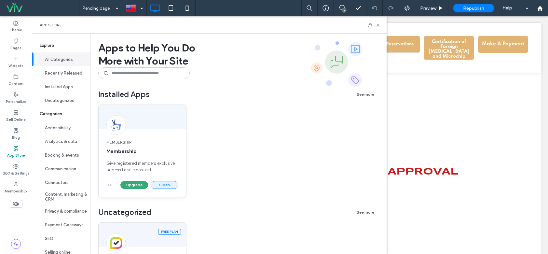
click at [162, 184] on button "Open" at bounding box center [165, 185] width 28 height 8
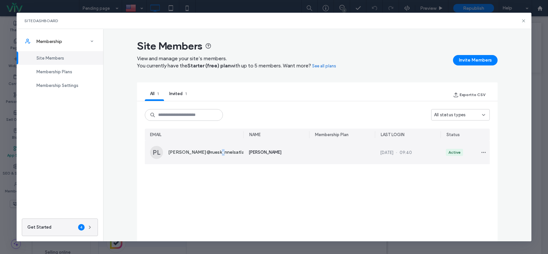
click at [213, 155] on span "[PERSON_NAME]@rueskennelsatlax..." at bounding box center [209, 152] width 82 height 7
click at [215, 153] on span "[PERSON_NAME]@rueskennelsatlax..." at bounding box center [209, 152] width 82 height 7
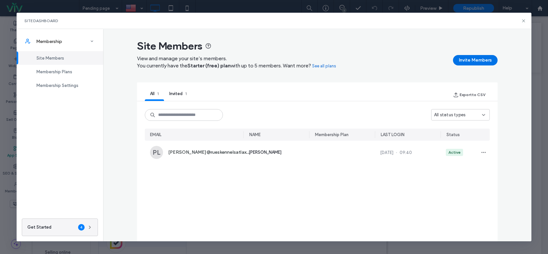
click at [474, 62] on button "Invite Members" at bounding box center [475, 60] width 45 height 10
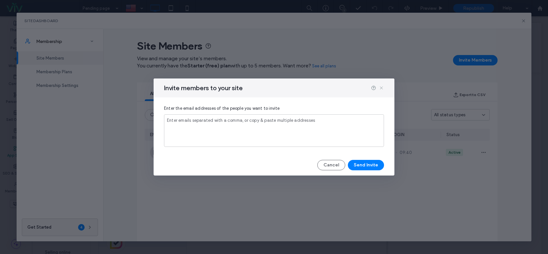
click at [380, 89] on icon at bounding box center [381, 87] width 5 height 5
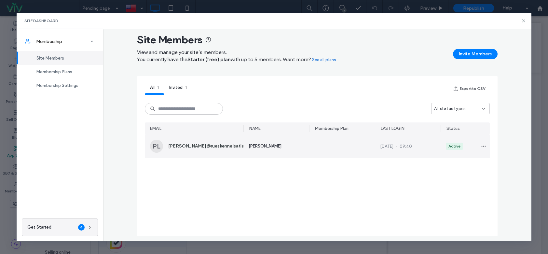
scroll to position [0, 0]
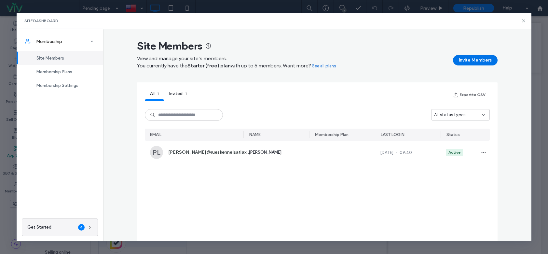
click at [458, 58] on button "Invite Members" at bounding box center [475, 60] width 45 height 10
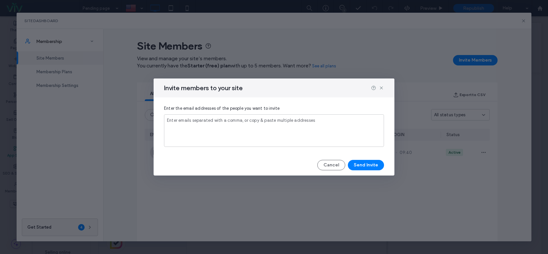
click at [382, 85] on div "Invite members to your site" at bounding box center [274, 87] width 241 height 19
click at [379, 87] on icon at bounding box center [381, 87] width 5 height 5
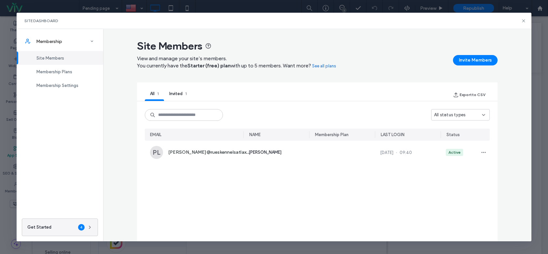
click at [456, 40] on article "Site Members View and manage your site’s members. You currently have the Starte…" at bounding box center [317, 140] width 360 height 203
click at [75, 70] on div "Membership Plans" at bounding box center [60, 72] width 87 height 14
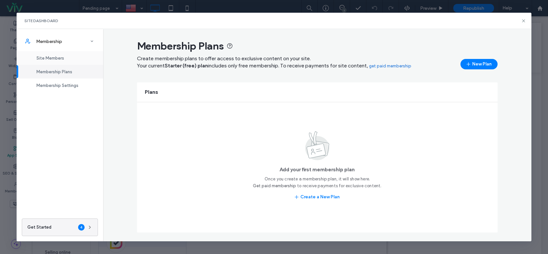
click at [77, 60] on div "Site Members" at bounding box center [60, 58] width 87 height 14
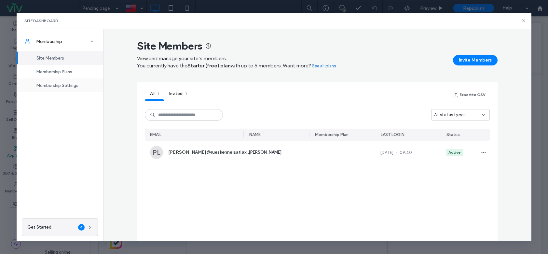
click at [80, 85] on div "Membership Settings" at bounding box center [60, 85] width 87 height 14
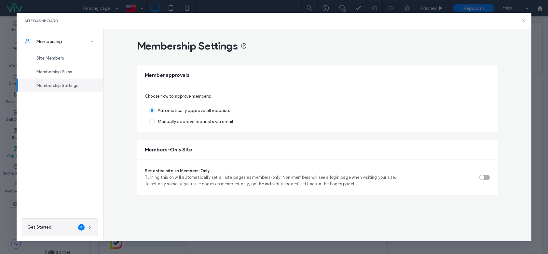
click at [521, 23] on div "Site Dashboard" at bounding box center [274, 21] width 515 height 16
click at [524, 20] on icon at bounding box center [523, 20] width 5 height 5
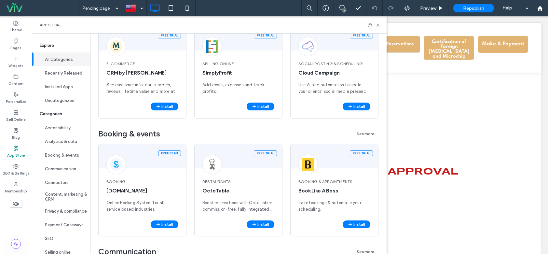
scroll to position [553, 0]
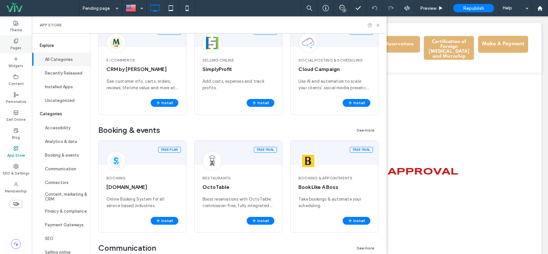
click at [13, 48] on label "Pages" at bounding box center [15, 47] width 11 height 7
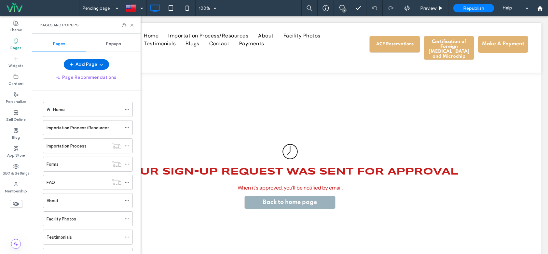
click at [90, 65] on button "Add Page" at bounding box center [86, 64] width 45 height 10
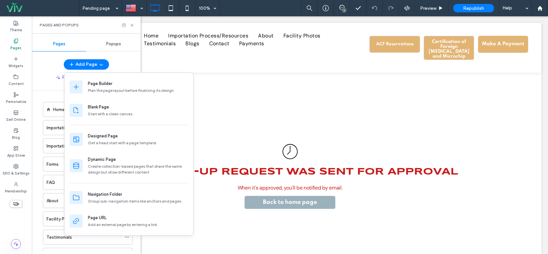
click at [35, 134] on div "Home Importation Process/Resources Importation Process Forms FAQ About Facility…" at bounding box center [86, 171] width 109 height 160
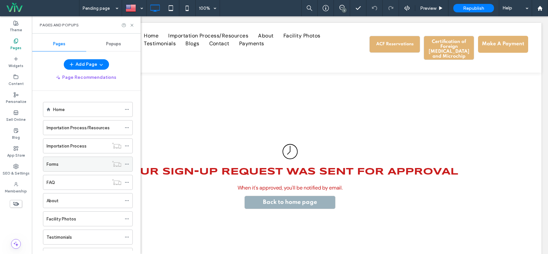
scroll to position [261, 0]
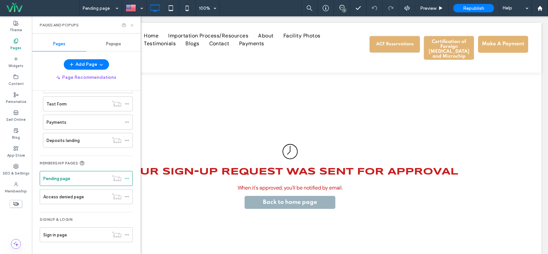
click at [134, 26] on icon at bounding box center [131, 25] width 5 height 5
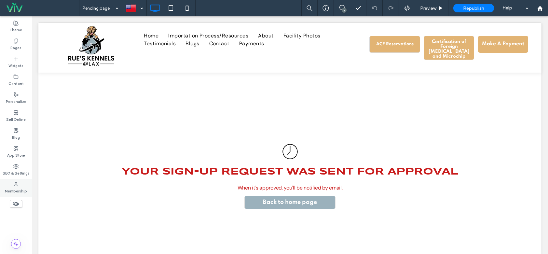
click at [24, 189] on label "Membership" at bounding box center [16, 190] width 22 height 7
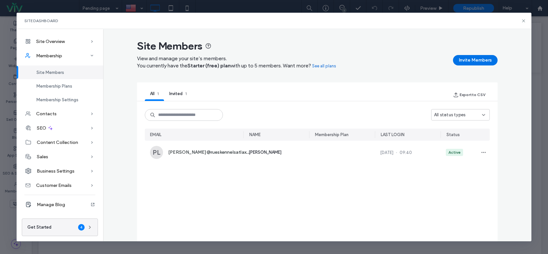
click at [468, 63] on button "Invite Members" at bounding box center [475, 60] width 45 height 10
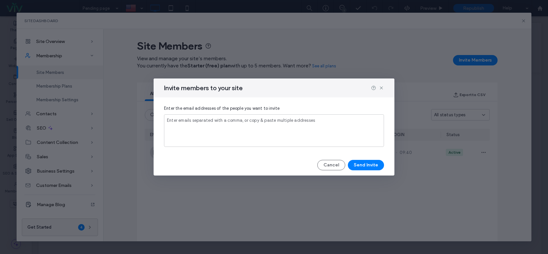
click at [283, 125] on input at bounding box center [274, 127] width 214 height 6
click at [317, 87] on div "Invite members to your site" at bounding box center [274, 87] width 241 height 19
click at [383, 89] on icon at bounding box center [381, 87] width 5 height 5
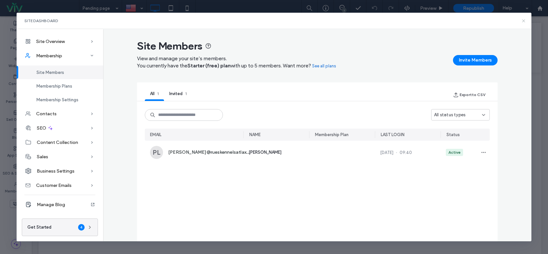
click at [522, 22] on icon at bounding box center [523, 20] width 5 height 5
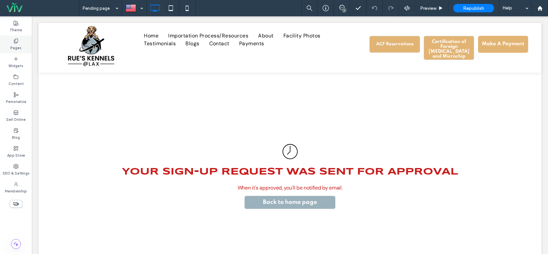
click at [18, 43] on icon at bounding box center [15, 40] width 5 height 5
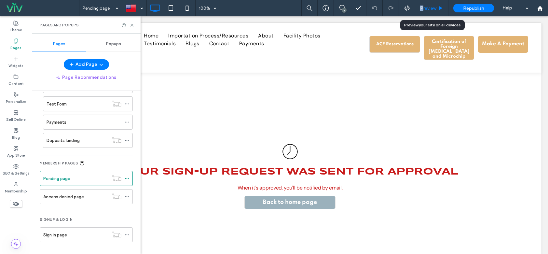
click at [422, 4] on div "Preview" at bounding box center [431, 8] width 33 height 16
click at [431, 5] on div "Preview" at bounding box center [431, 8] width 33 height 16
click at [432, 8] on span "Preview" at bounding box center [428, 9] width 16 height 6
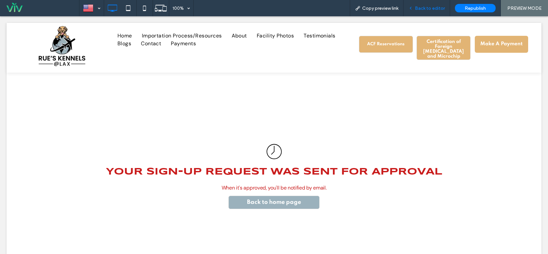
click at [426, 8] on span "Back to editor" at bounding box center [430, 9] width 30 height 6
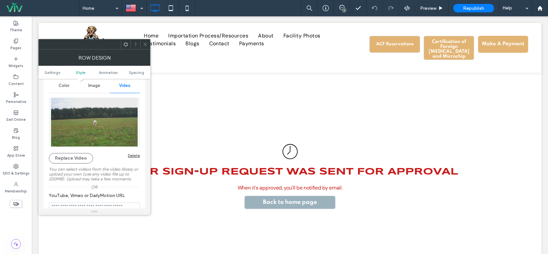
scroll to position [98, 0]
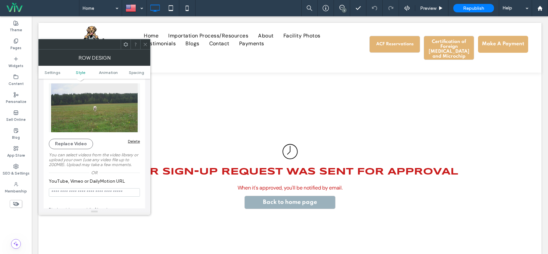
click at [145, 46] on icon at bounding box center [145, 44] width 5 height 5
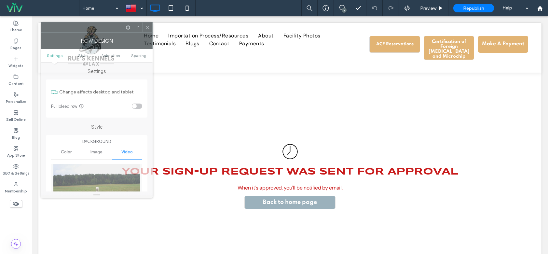
drag, startPoint x: 114, startPoint y: 46, endPoint x: 119, endPoint y: 29, distance: 17.0
click at [116, 29] on div at bounding box center [82, 27] width 82 height 10
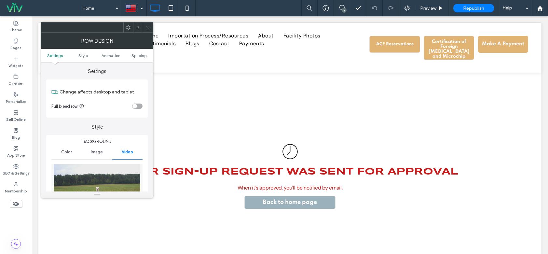
click at [149, 26] on icon at bounding box center [147, 27] width 5 height 5
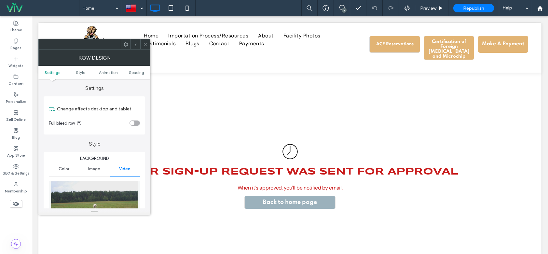
click at [145, 46] on icon at bounding box center [145, 44] width 5 height 5
click at [143, 49] on span at bounding box center [145, 44] width 5 height 10
